Goal: Task Accomplishment & Management: Use online tool/utility

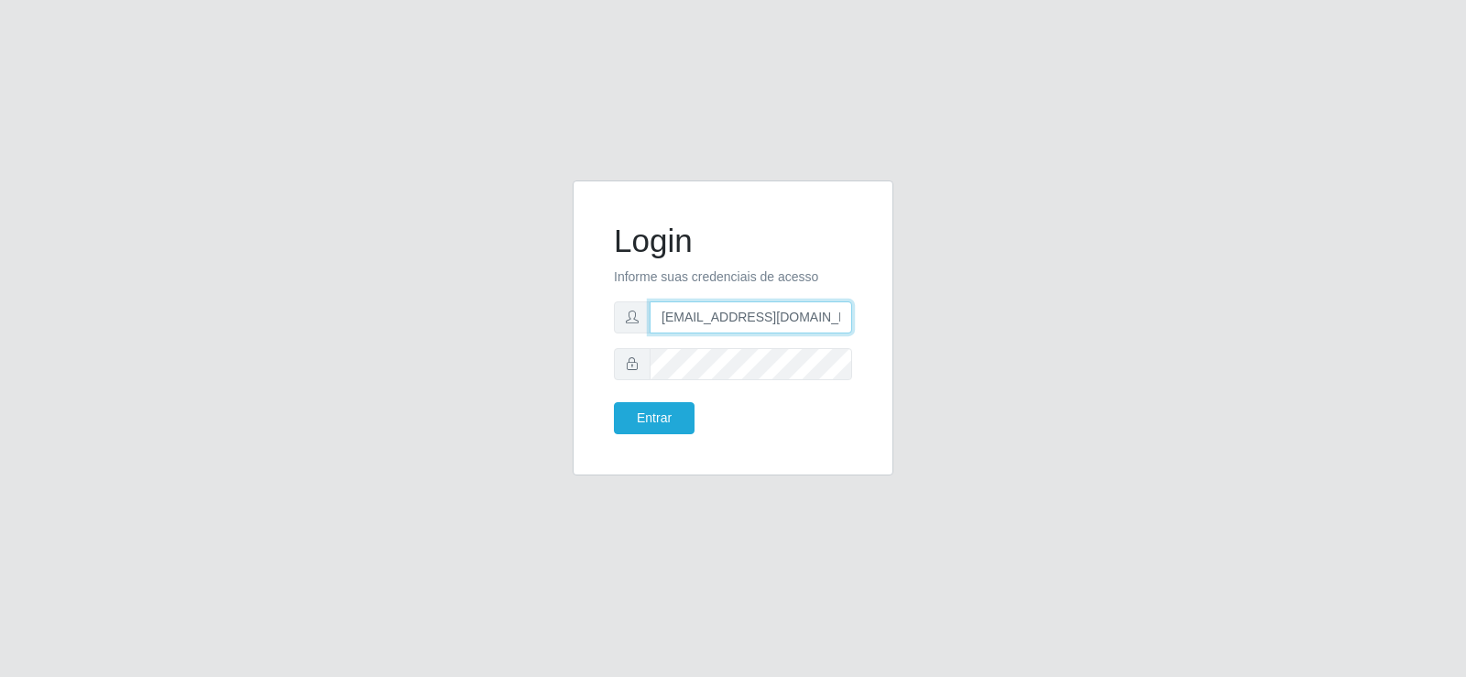
drag, startPoint x: 757, startPoint y: 317, endPoint x: 572, endPoint y: 308, distance: 185.3
click at [572, 308] on div "Login Informe suas credenciais de acesso [EMAIL_ADDRESS][DOMAIN_NAME] Entrar" at bounding box center [733, 338] width 348 height 317
type input "[EMAIL_ADDRESS][DOMAIN_NAME]"
drag, startPoint x: 619, startPoint y: 347, endPoint x: 509, endPoint y: 353, distance: 110.1
click at [509, 353] on div "Login Informe suas credenciais de acesso [EMAIL_ADDRESS][DOMAIN_NAME] Entrar" at bounding box center [733, 338] width 1044 height 317
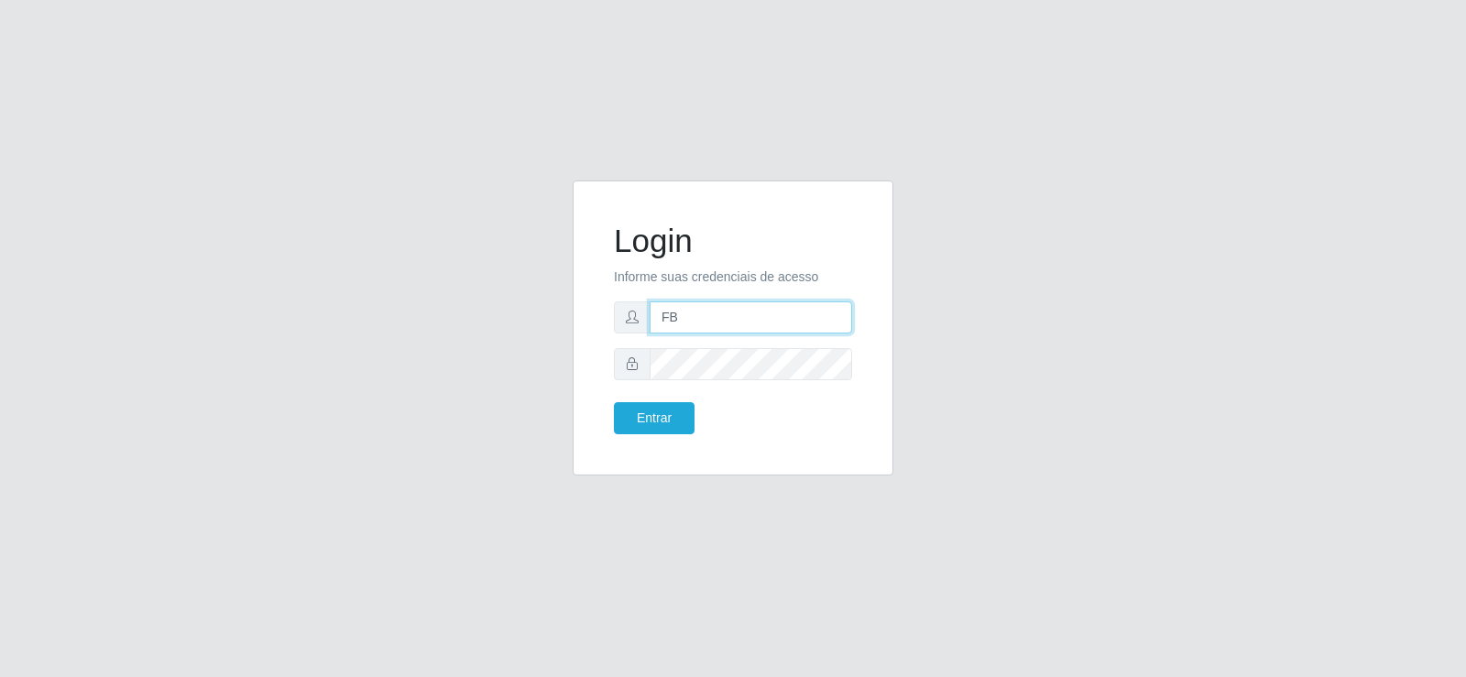
type input "[EMAIL_ADDRESS][DOMAIN_NAME]"
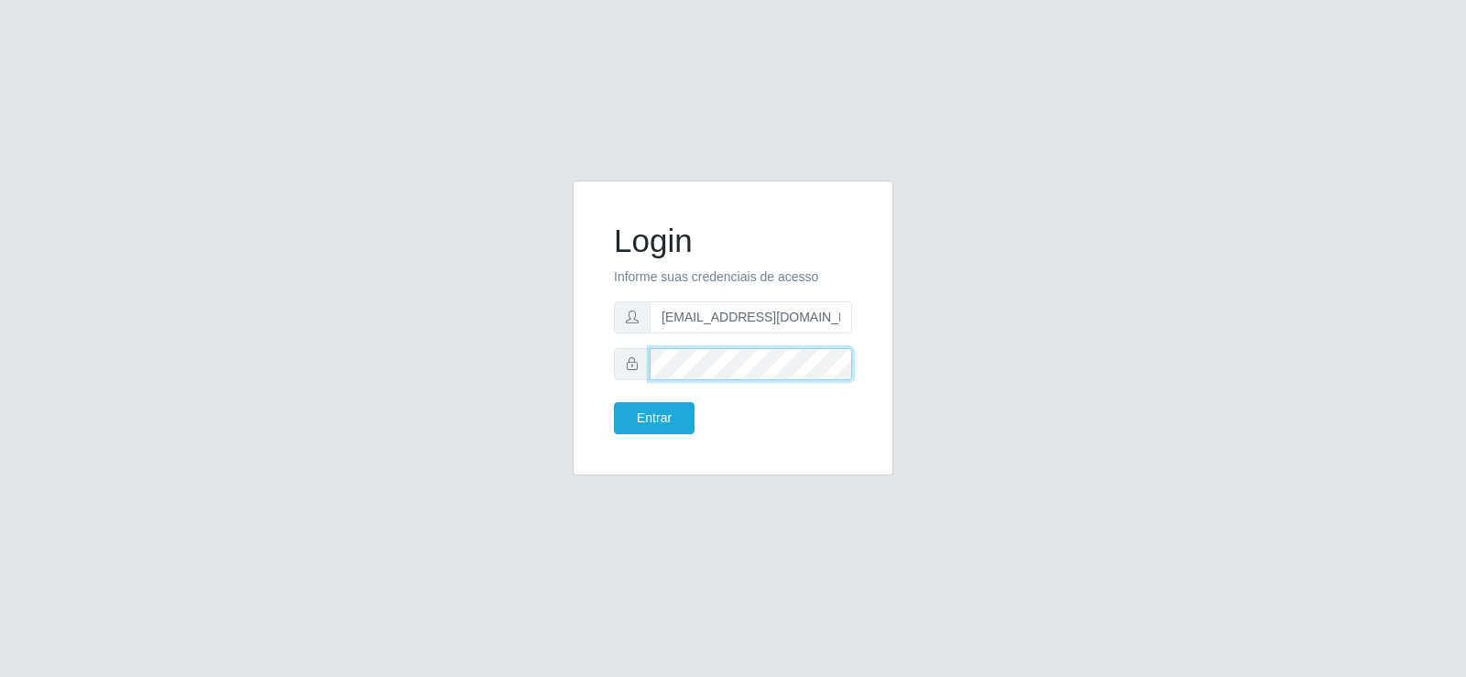
click at [518, 393] on div "Login Informe suas credenciais de acesso [EMAIL_ADDRESS][DOMAIN_NAME] Entrar" at bounding box center [733, 338] width 1044 height 317
click at [675, 429] on button "Entrar" at bounding box center [654, 418] width 81 height 32
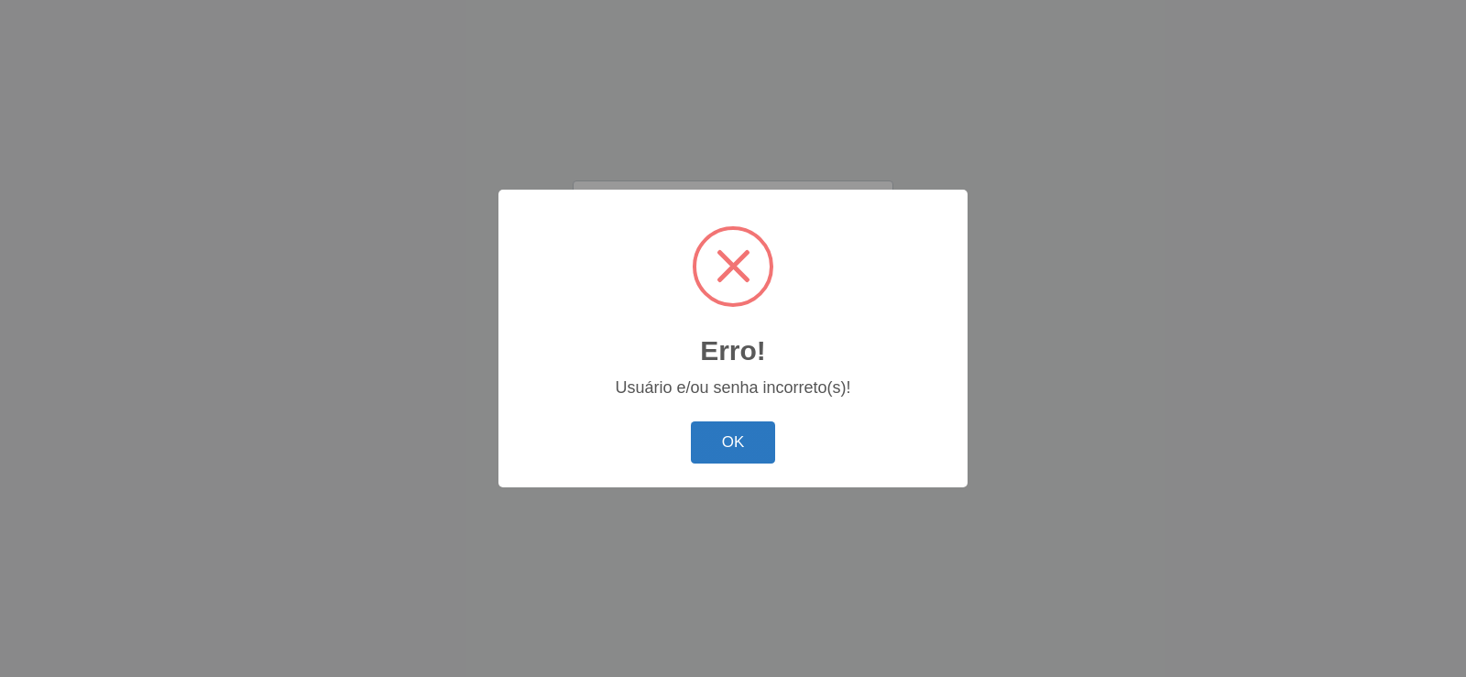
click at [738, 441] on button "OK" at bounding box center [733, 442] width 85 height 43
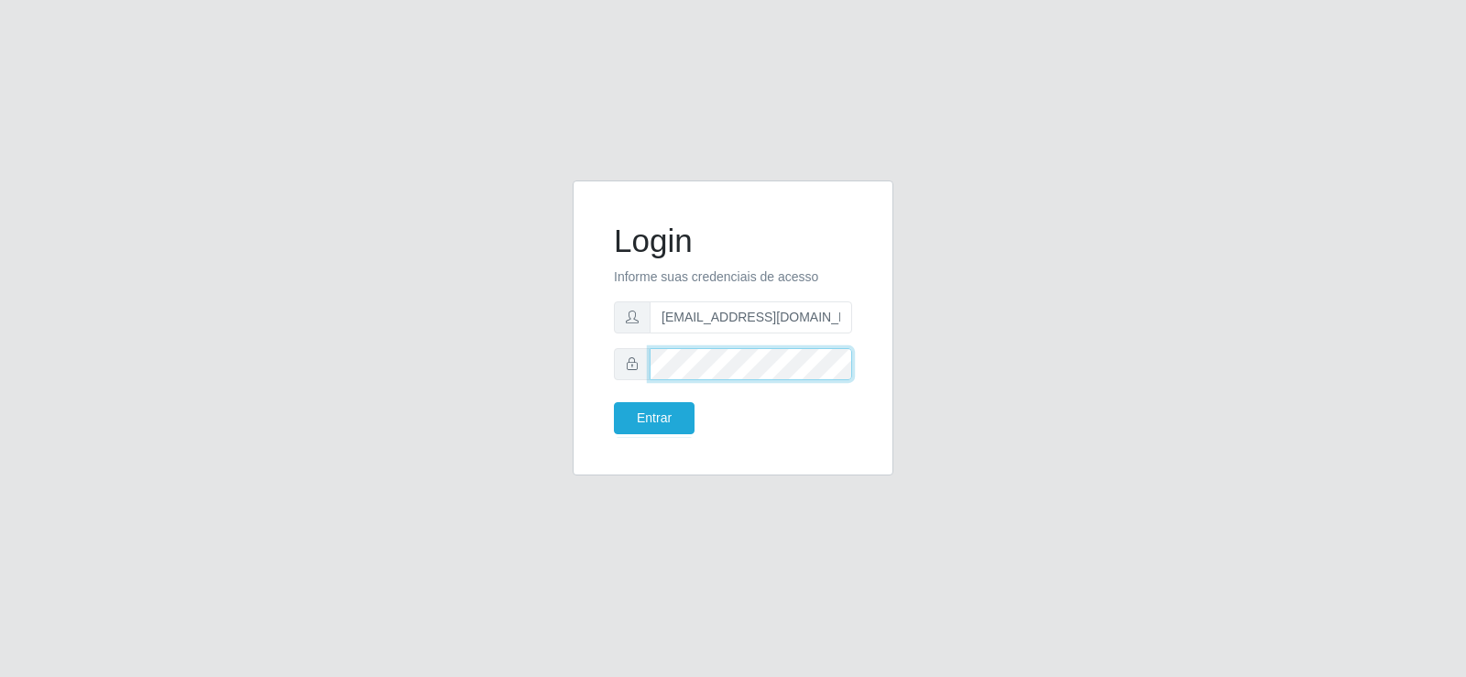
click at [571, 367] on div "Login Informe suas credenciais de acesso [EMAIL_ADDRESS][DOMAIN_NAME] Entrar" at bounding box center [733, 338] width 348 height 317
click at [614, 402] on button "Entrar" at bounding box center [654, 418] width 81 height 32
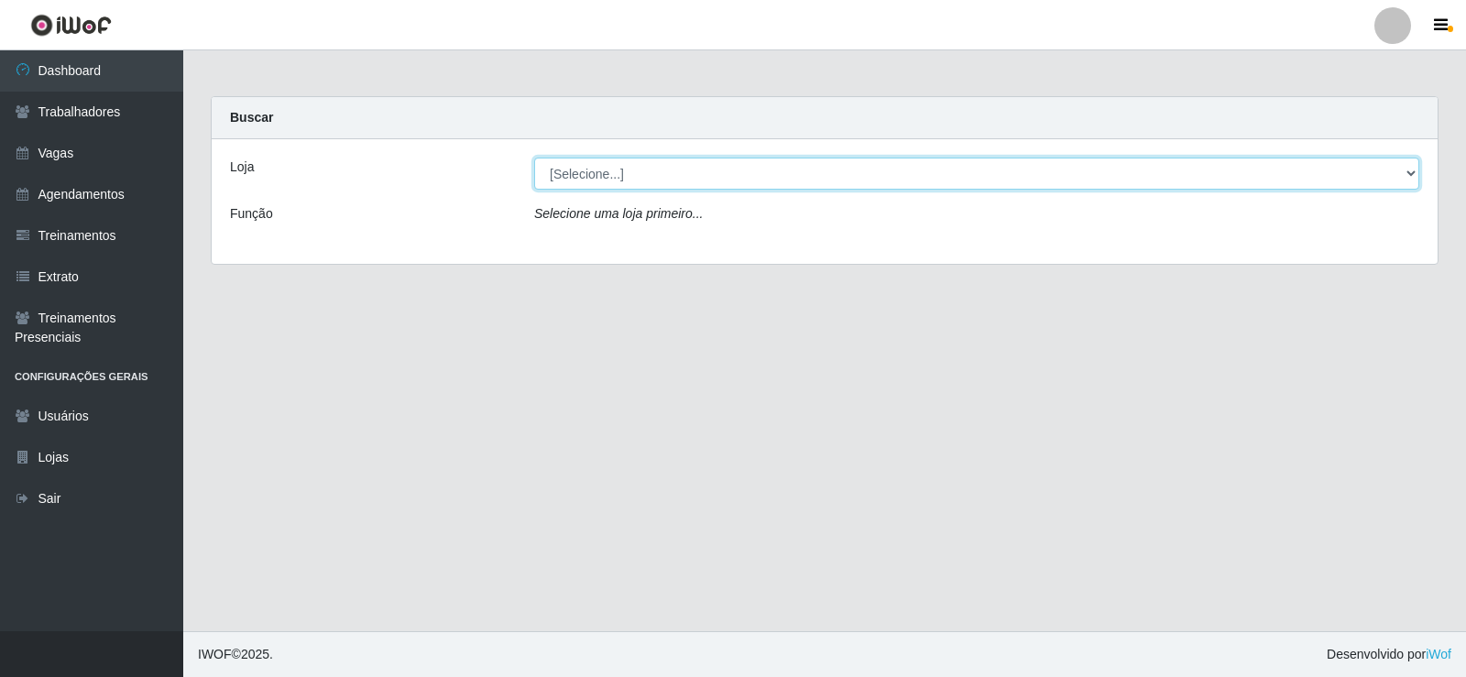
click at [614, 176] on select "[Selecione...] Supermercado Tadeu - [GEOGRAPHIC_DATA]" at bounding box center [976, 174] width 885 height 32
select select "195"
click at [534, 158] on select "[Selecione...] Supermercado Tadeu - [GEOGRAPHIC_DATA]" at bounding box center [976, 174] width 885 height 32
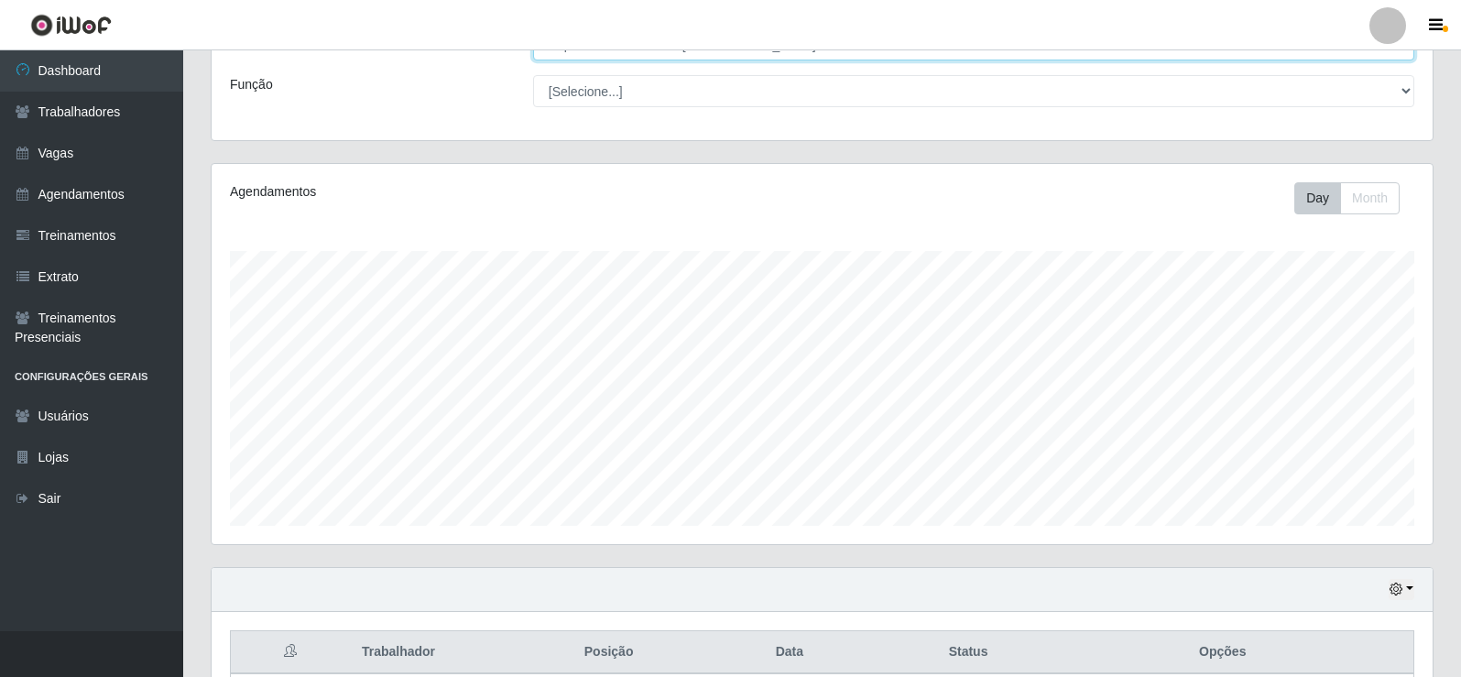
scroll to position [540, 0]
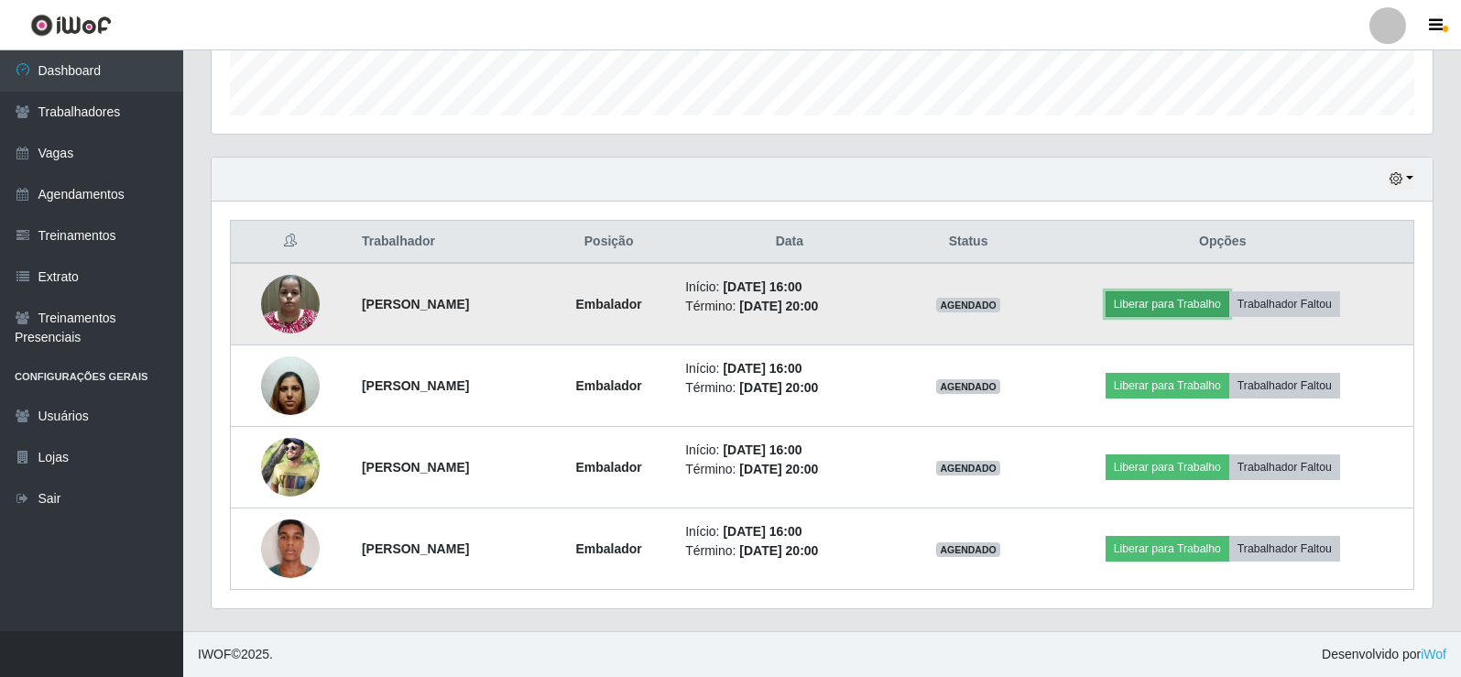
click at [1142, 299] on button "Liberar para Trabalho" at bounding box center [1168, 304] width 124 height 26
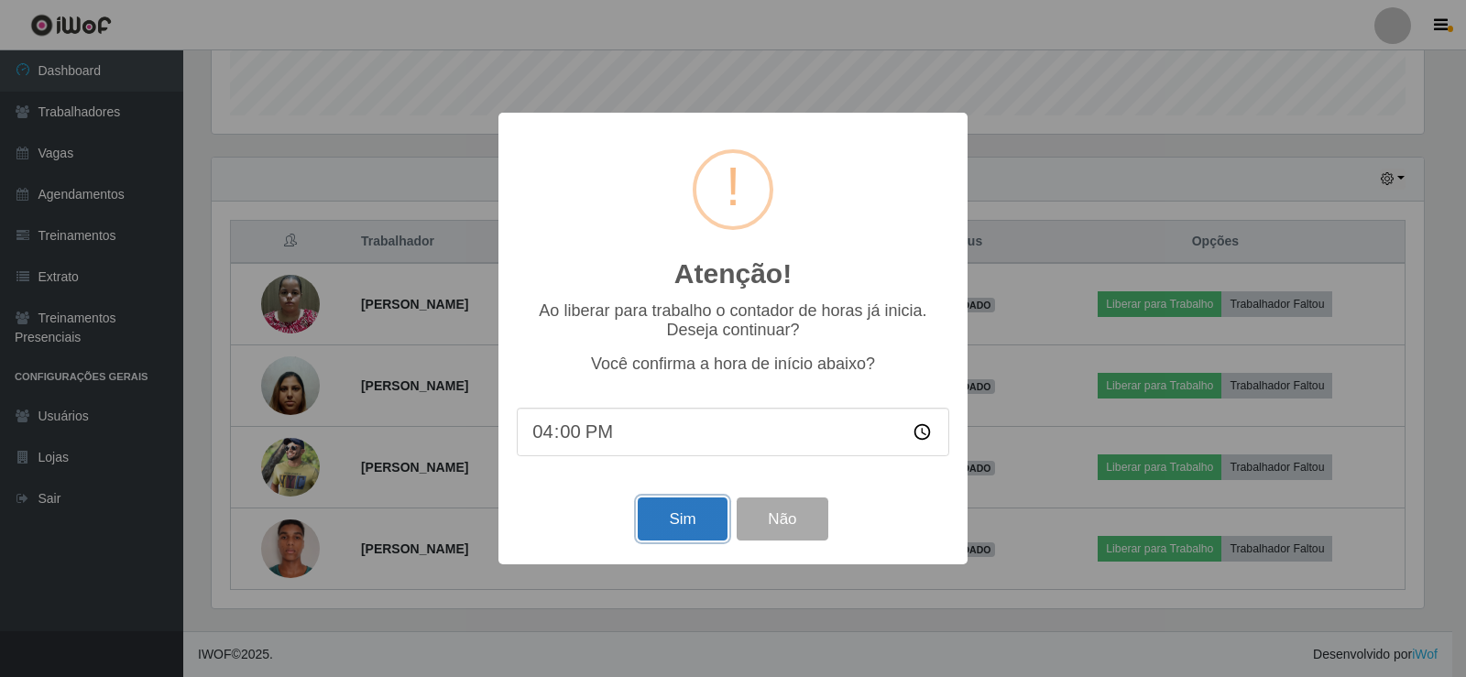
click at [658, 509] on button "Sim" at bounding box center [682, 518] width 89 height 43
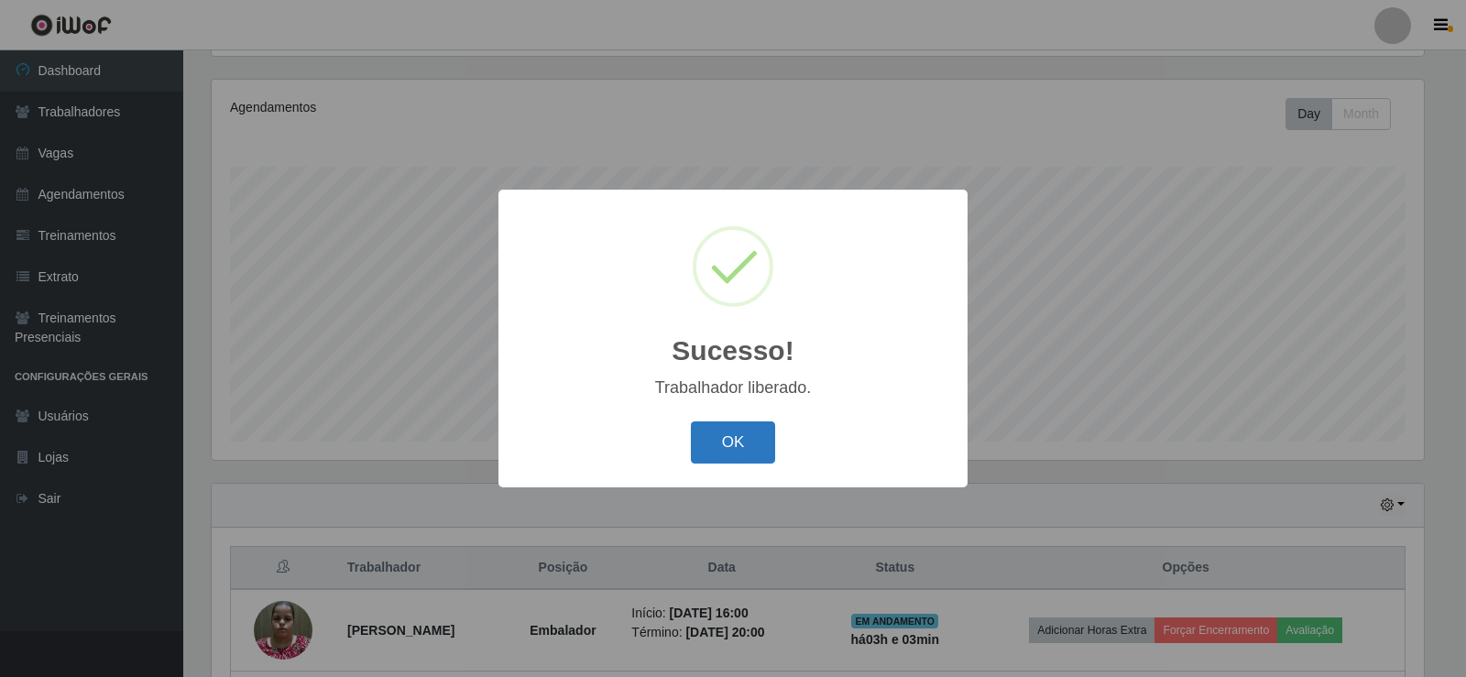
click at [701, 447] on button "OK" at bounding box center [733, 442] width 85 height 43
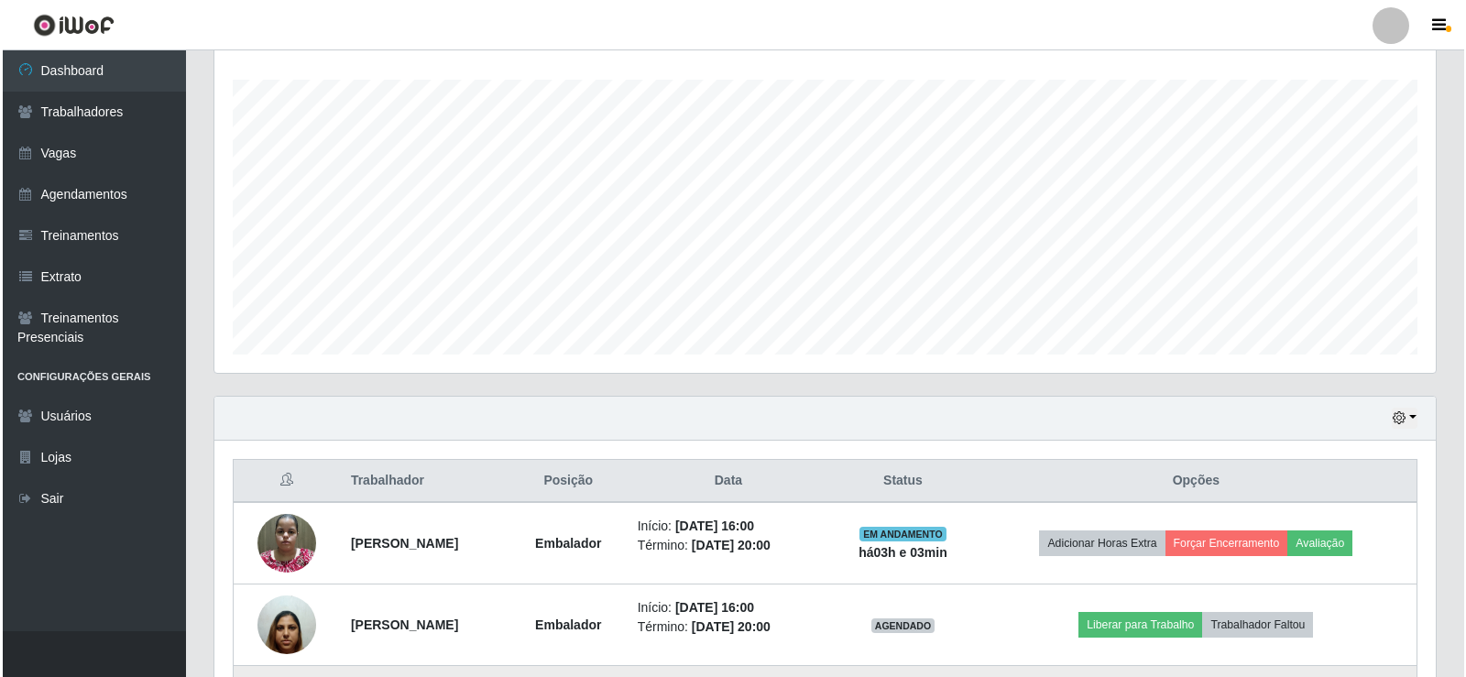
scroll to position [488, 0]
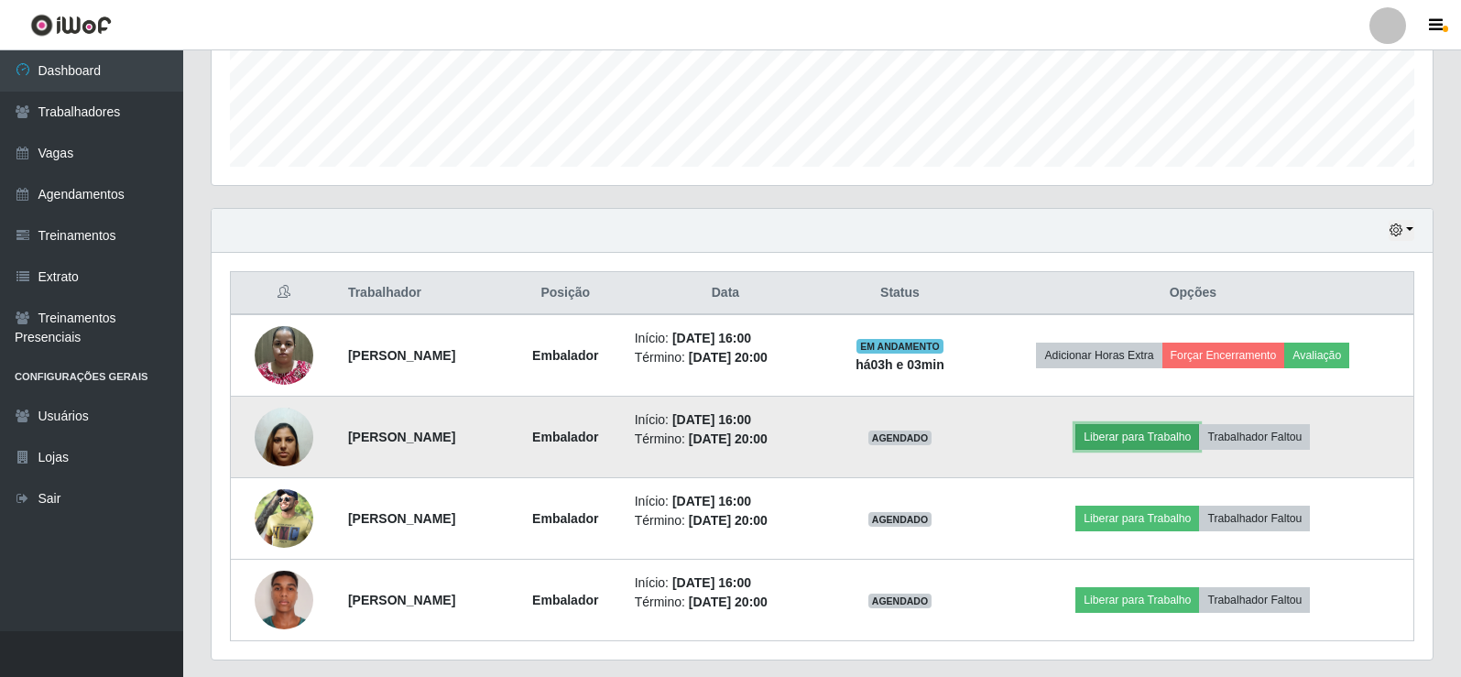
click at [1157, 439] on button "Liberar para Trabalho" at bounding box center [1138, 437] width 124 height 26
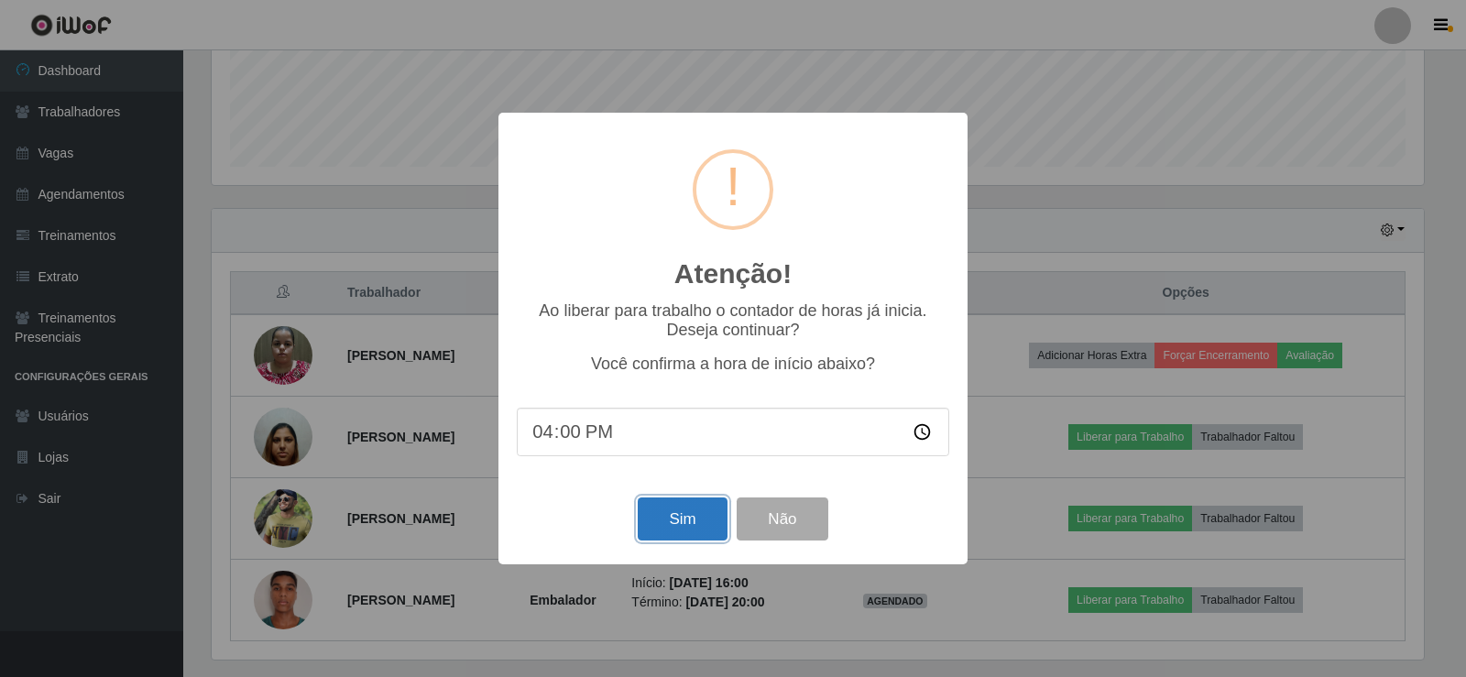
click at [664, 519] on button "Sim" at bounding box center [682, 518] width 89 height 43
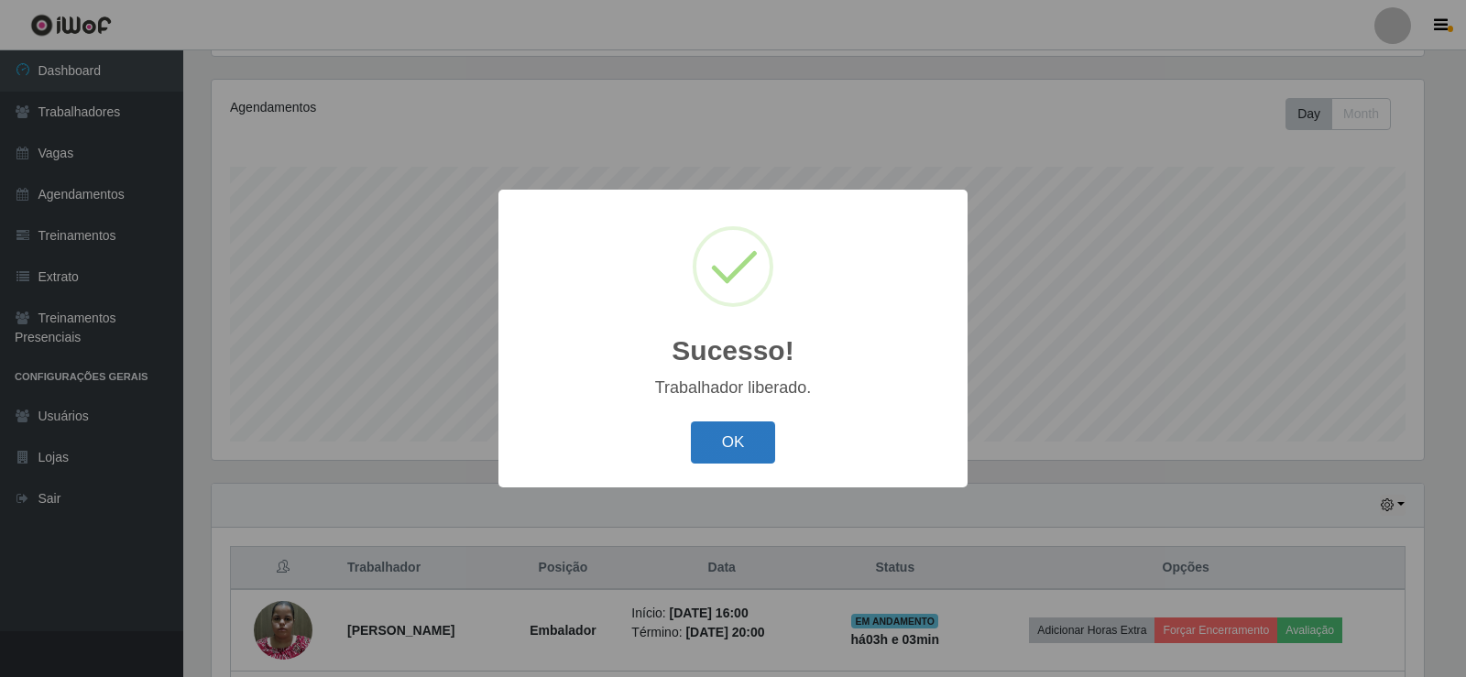
click at [737, 458] on button "OK" at bounding box center [733, 442] width 85 height 43
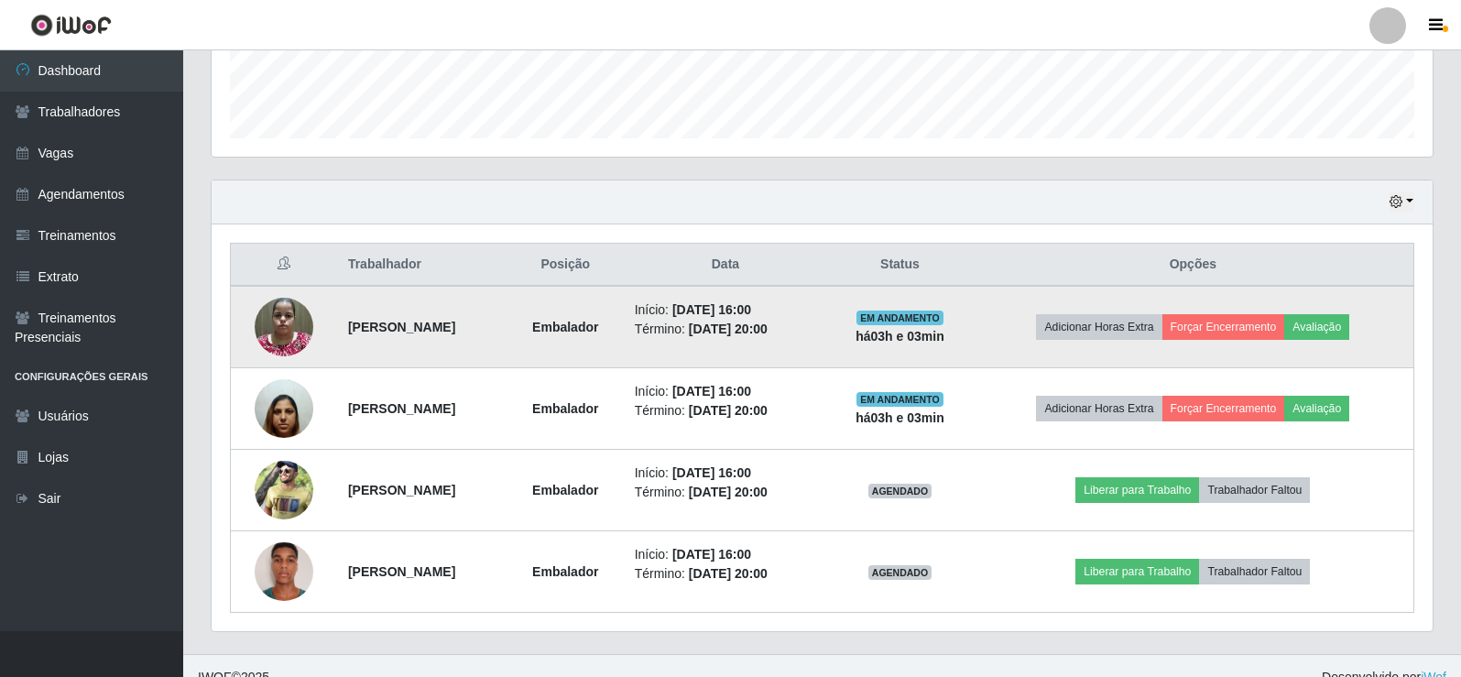
scroll to position [540, 0]
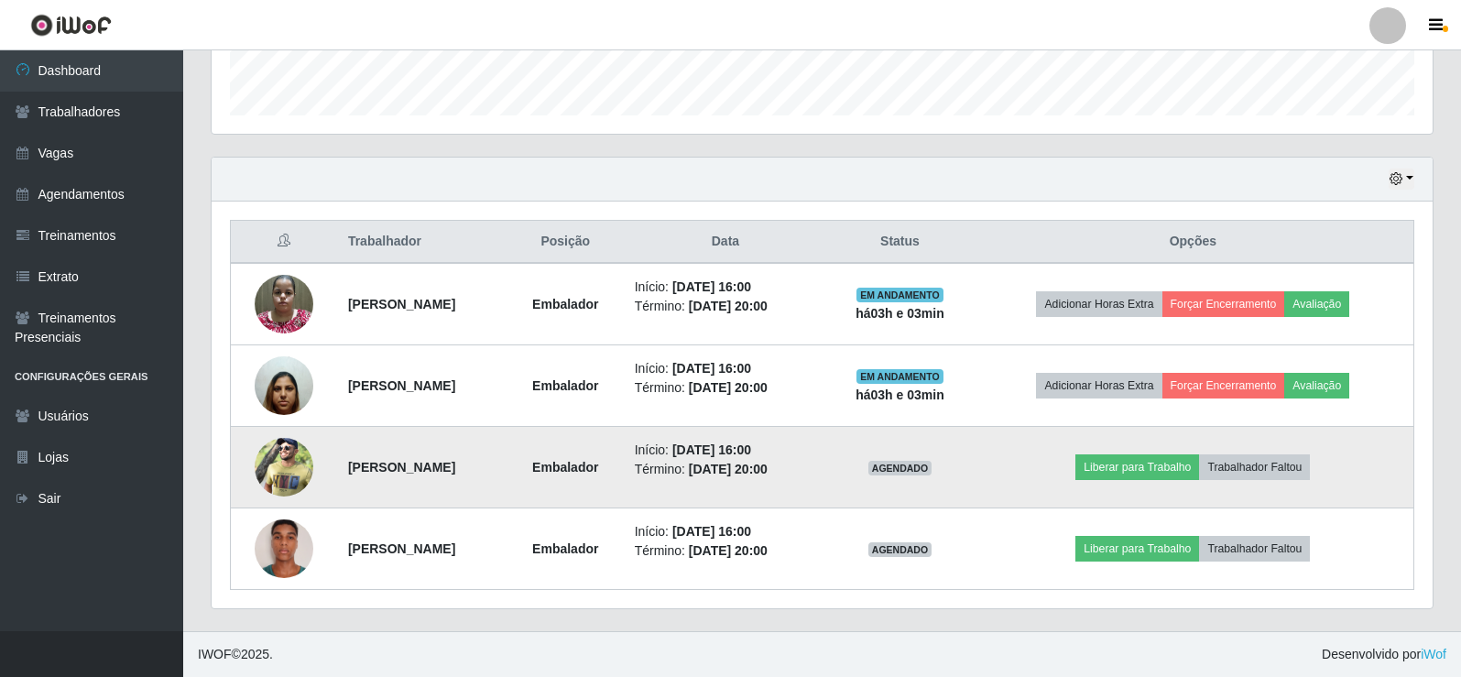
click at [270, 464] on img at bounding box center [284, 467] width 59 height 88
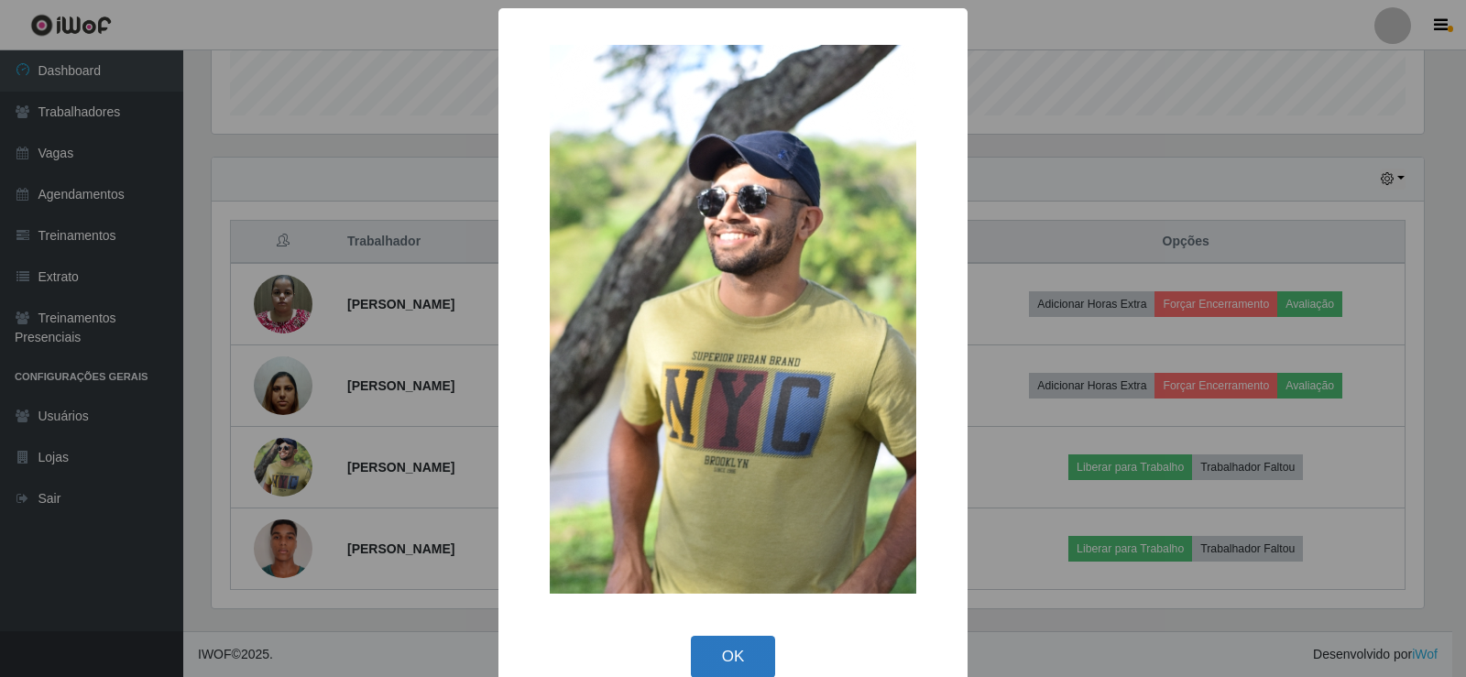
click at [715, 647] on button "OK" at bounding box center [733, 657] width 85 height 43
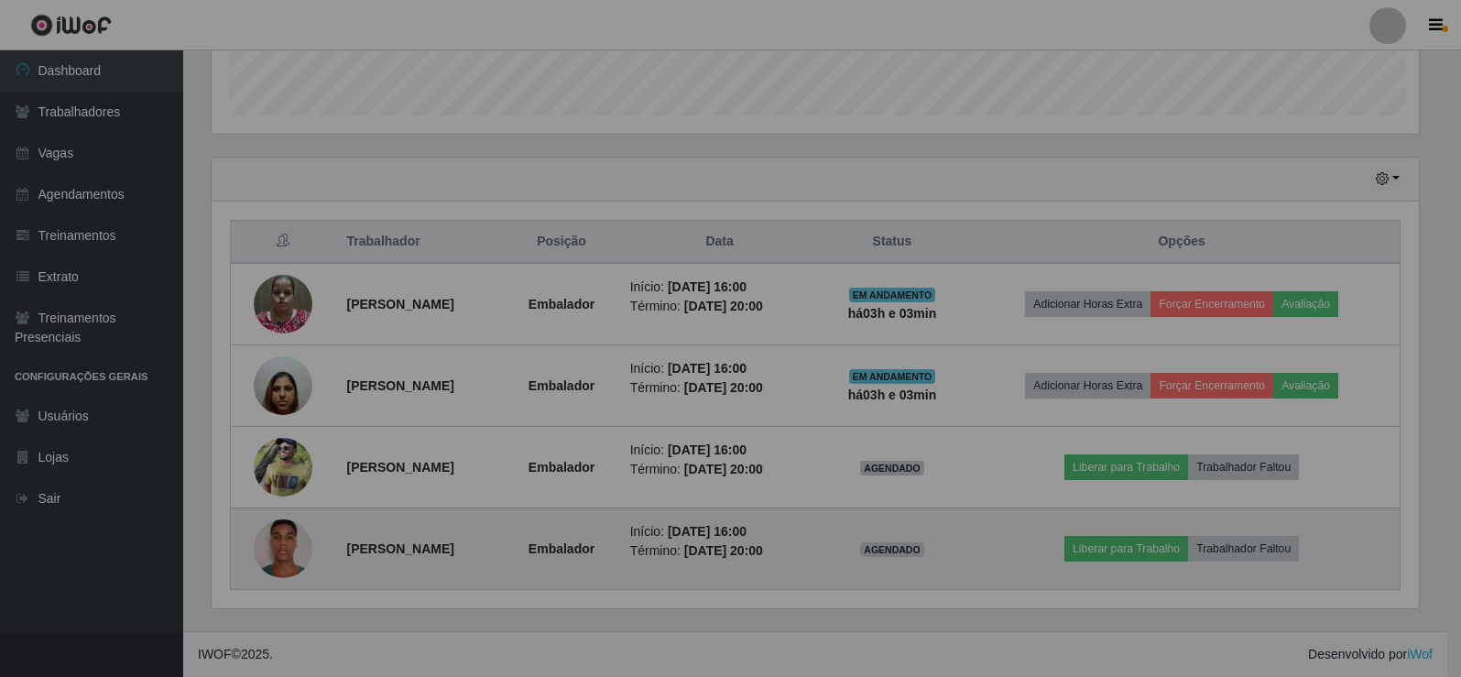
scroll to position [380, 1221]
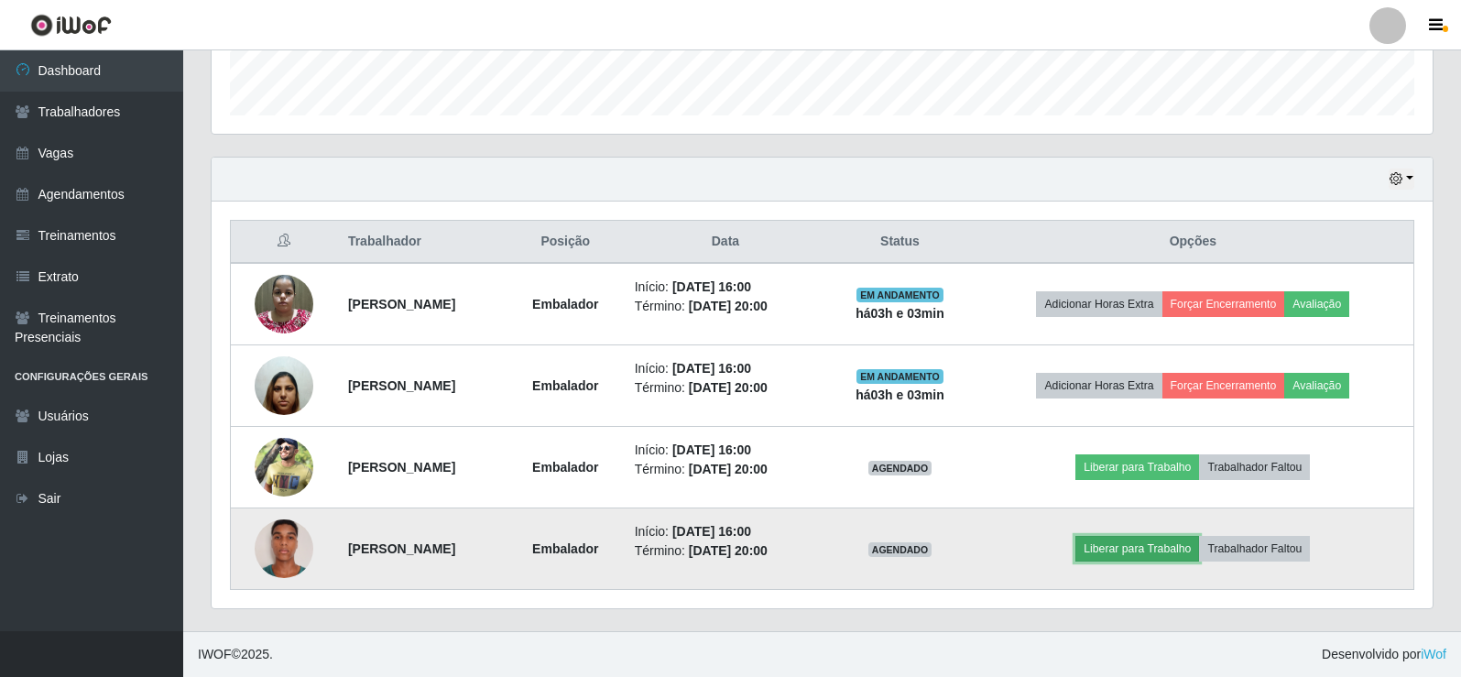
click at [1199, 551] on button "Liberar para Trabalho" at bounding box center [1138, 549] width 124 height 26
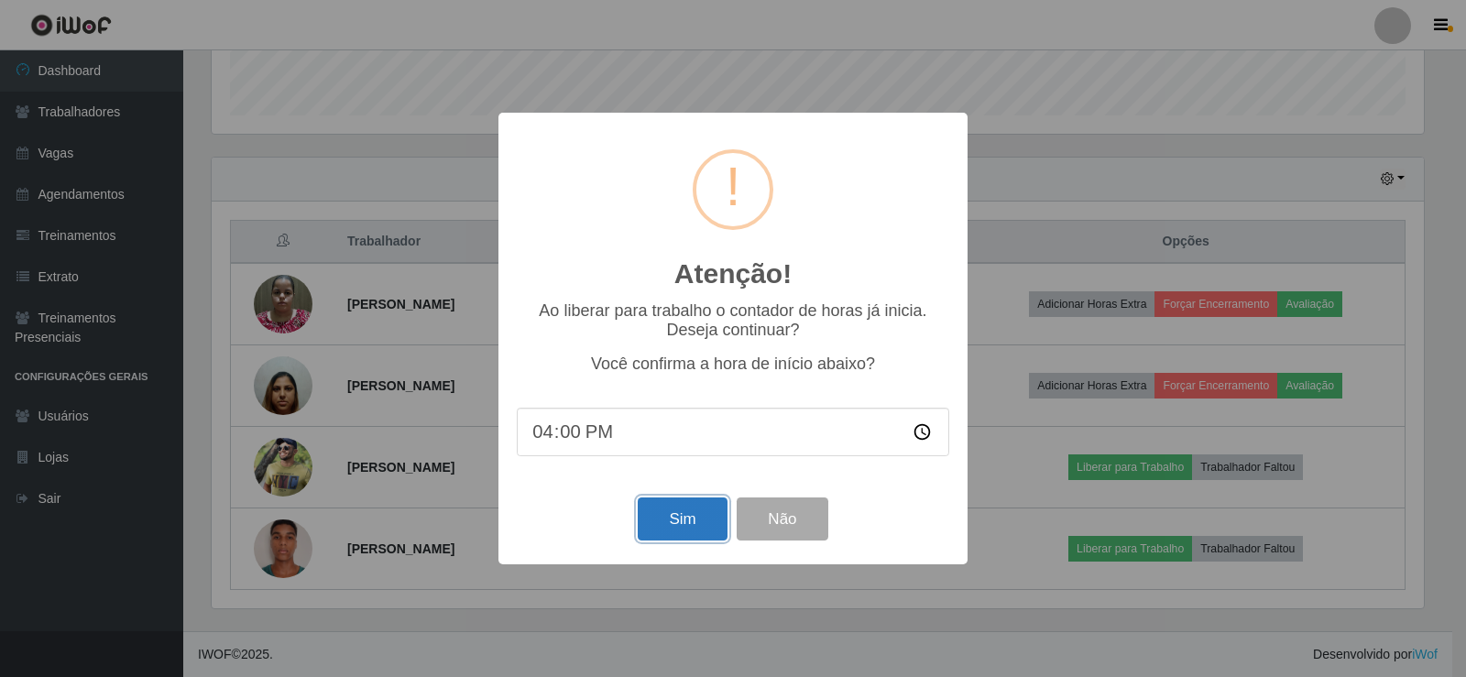
click at [689, 516] on button "Sim" at bounding box center [682, 518] width 89 height 43
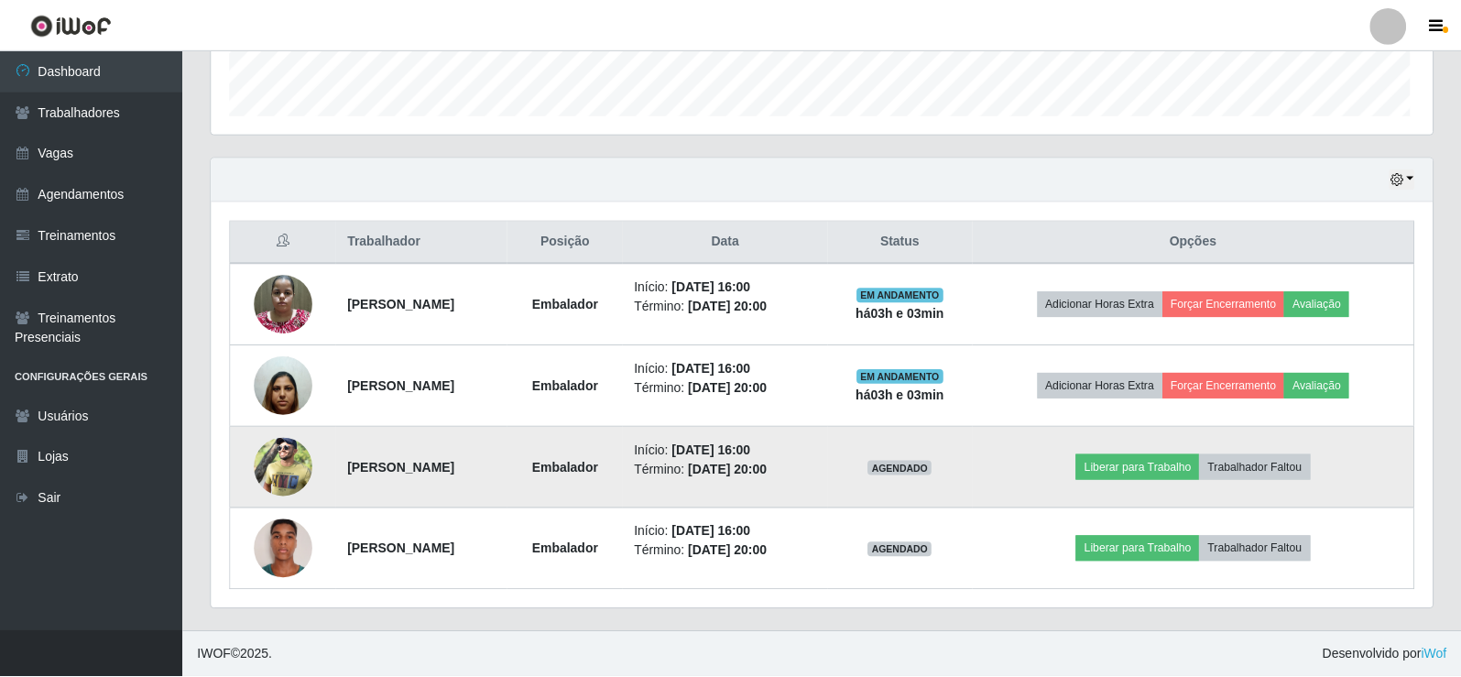
scroll to position [0, 0]
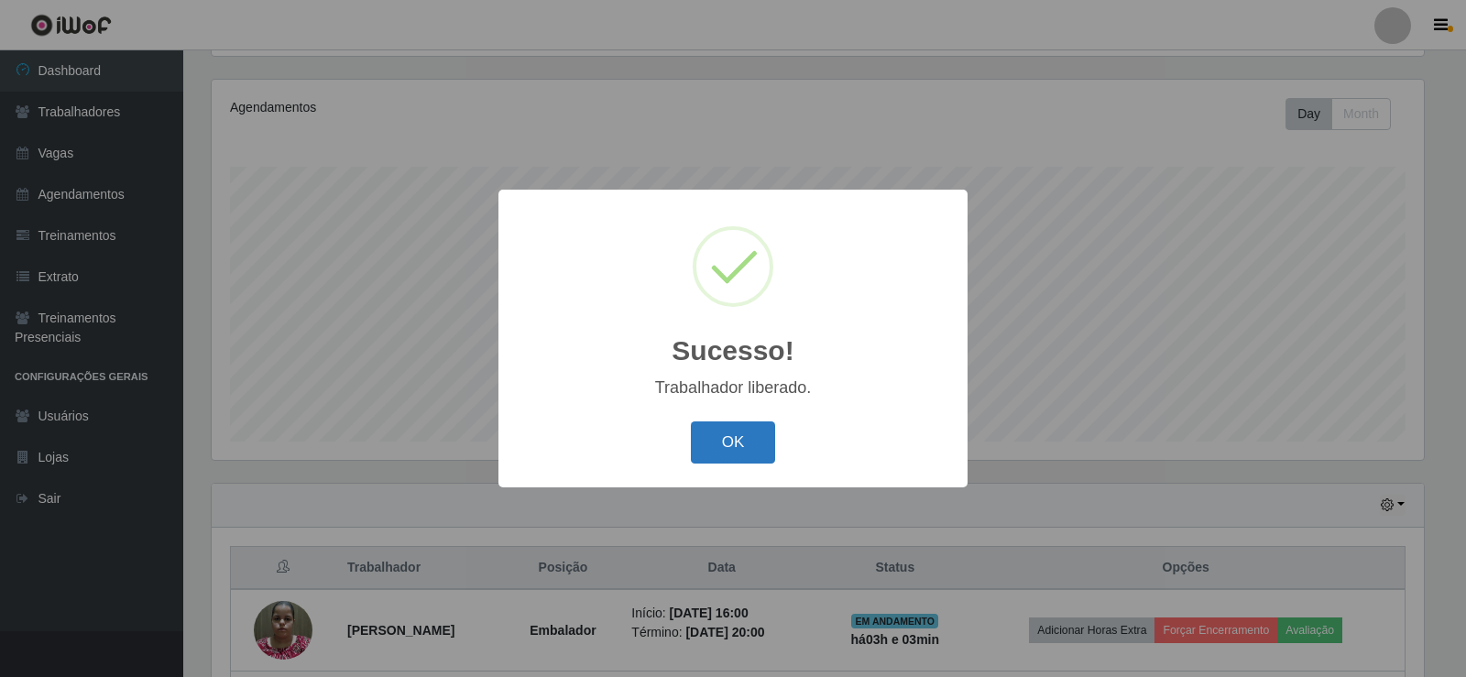
drag, startPoint x: 742, startPoint y: 439, endPoint x: 731, endPoint y: 436, distance: 11.3
click at [734, 437] on button "OK" at bounding box center [733, 442] width 85 height 43
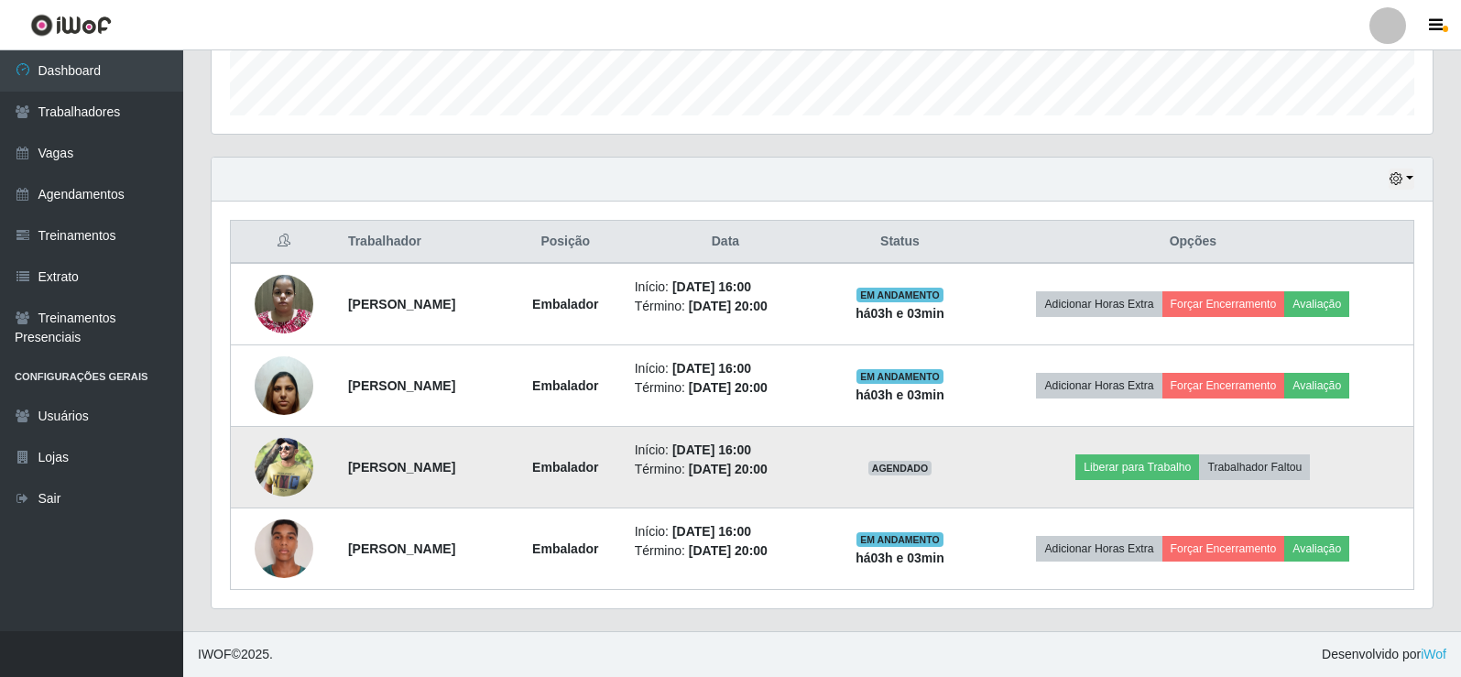
click at [282, 464] on img at bounding box center [284, 467] width 59 height 88
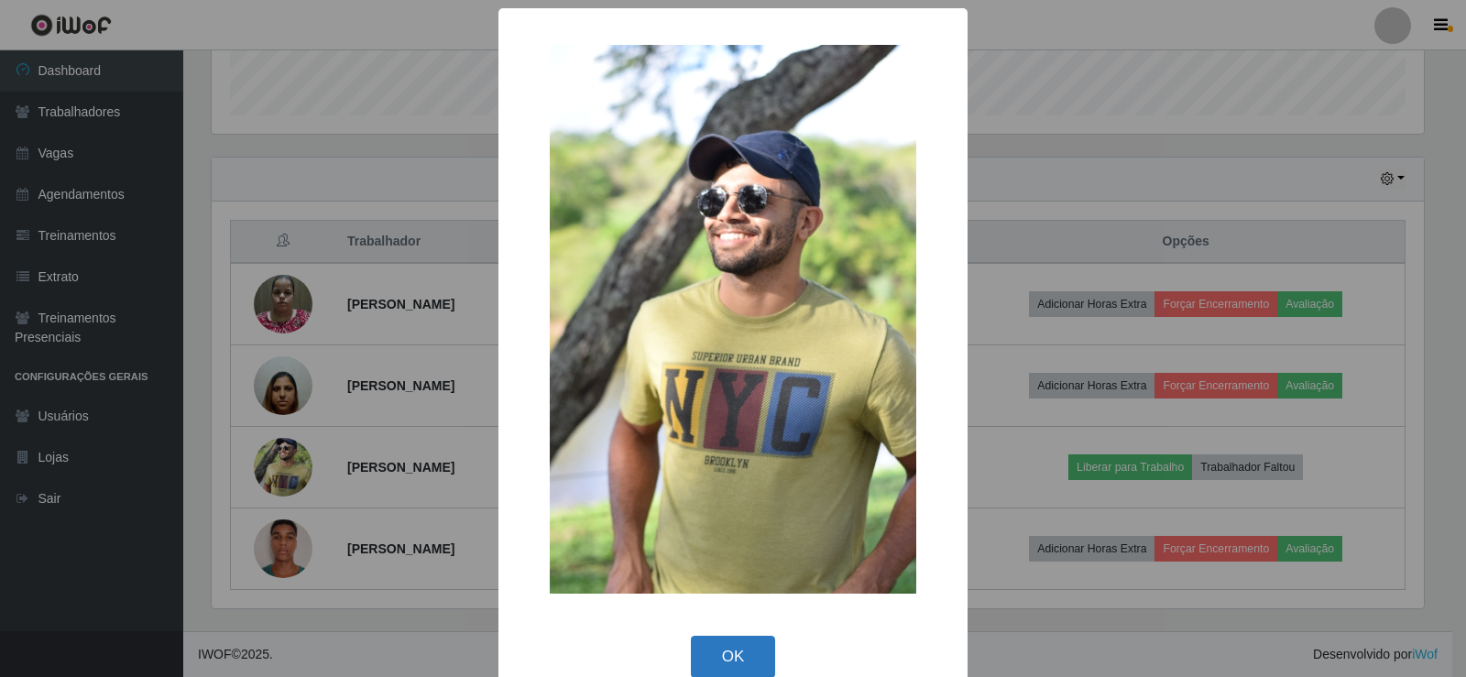
click at [742, 650] on button "OK" at bounding box center [733, 657] width 85 height 43
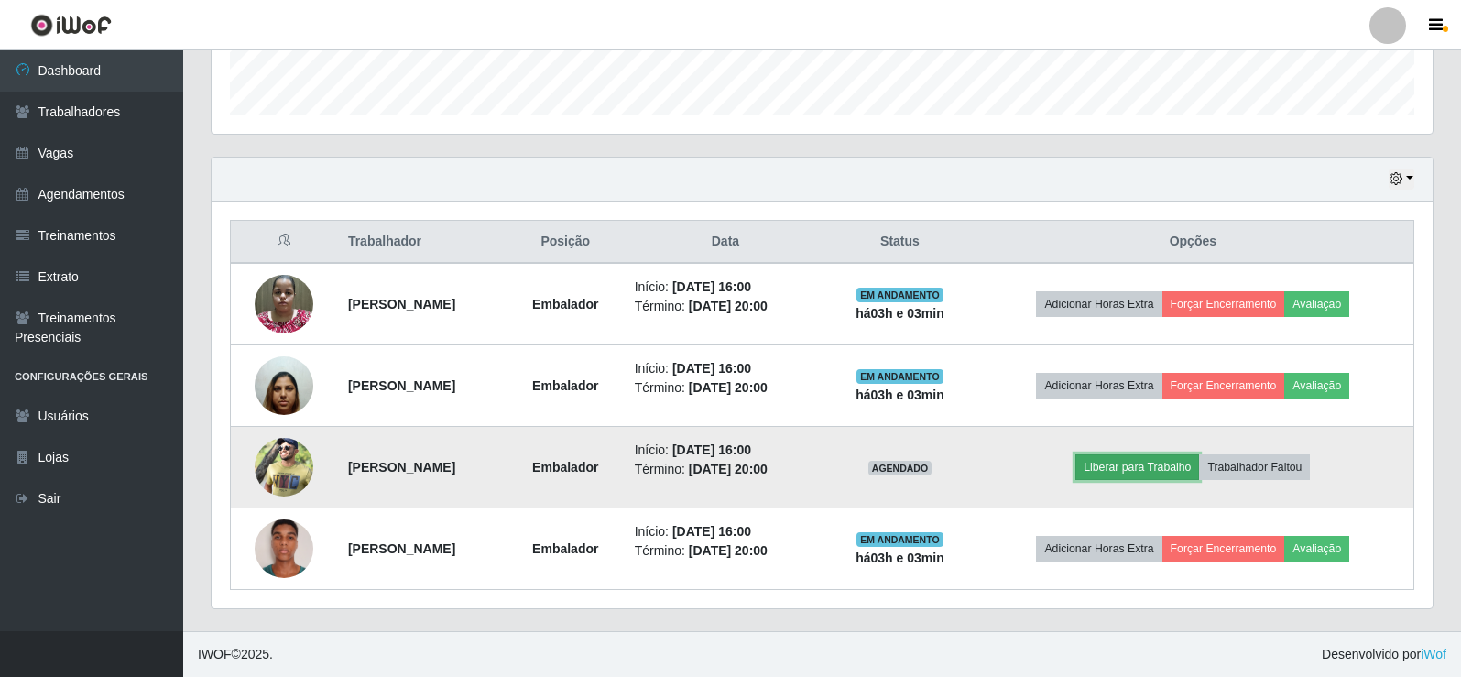
click at [1140, 471] on button "Liberar para Trabalho" at bounding box center [1138, 467] width 124 height 26
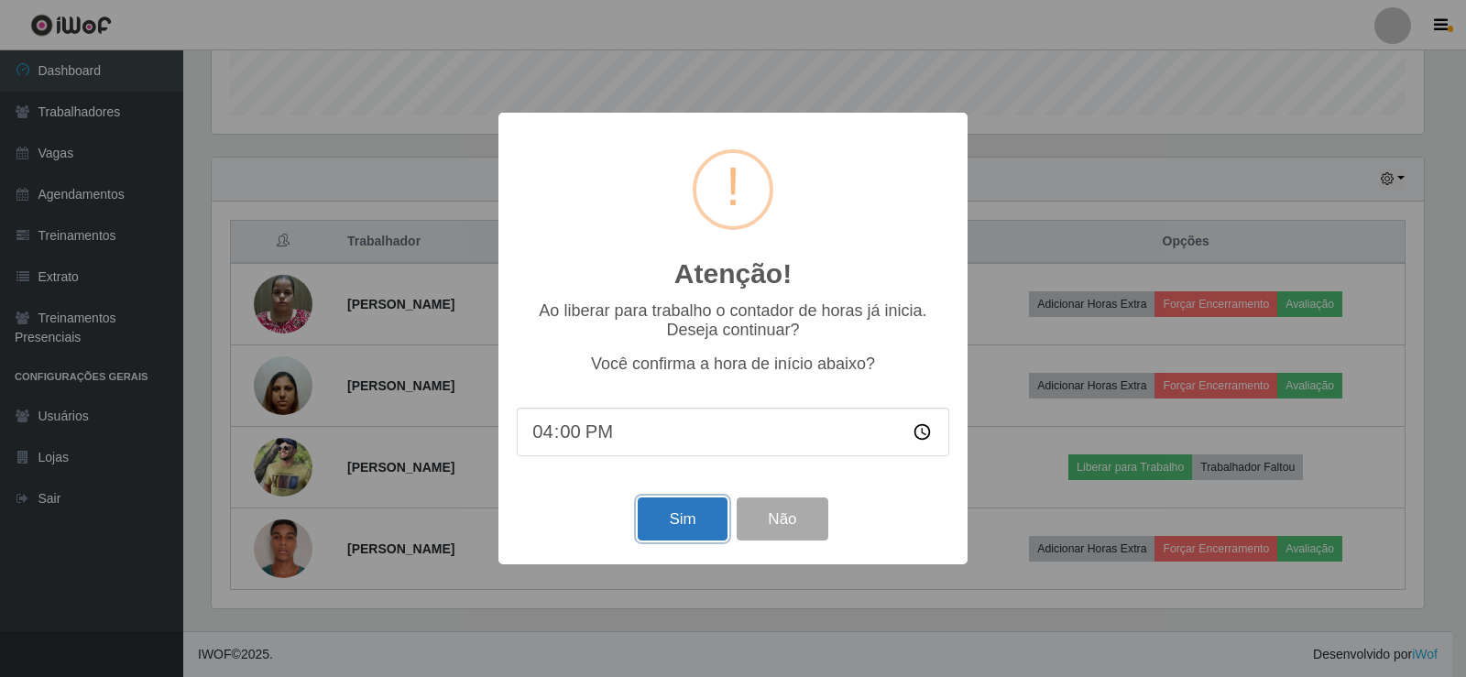
click at [683, 514] on button "Sim" at bounding box center [682, 518] width 89 height 43
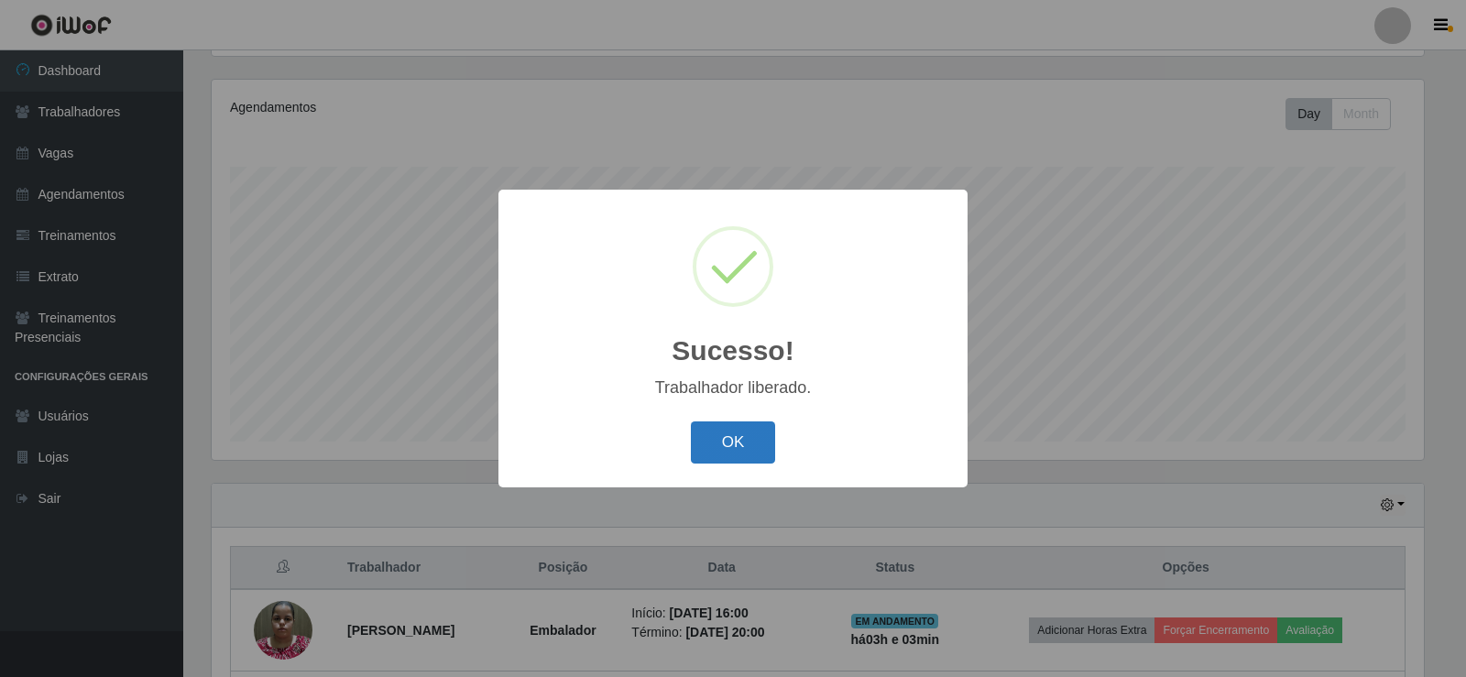
drag, startPoint x: 750, startPoint y: 429, endPoint x: 746, endPoint y: 441, distance: 12.8
click at [749, 431] on button "OK" at bounding box center [733, 442] width 85 height 43
